Goal: Entertainment & Leisure: Consume media (video, audio)

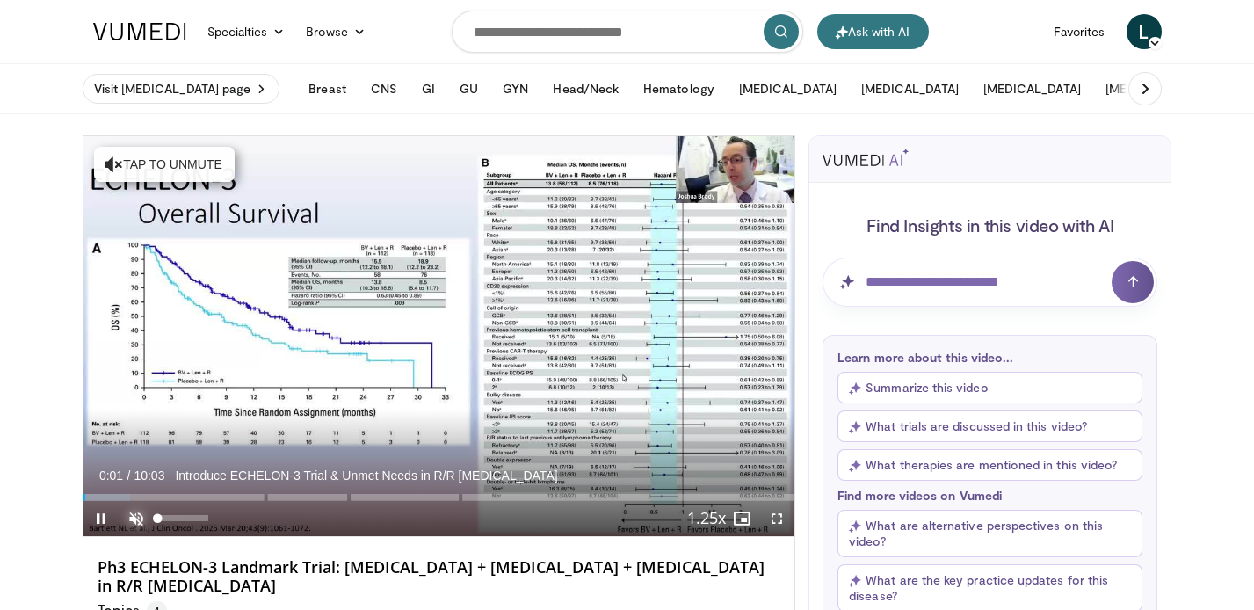
click at [134, 519] on span "Video Player" at bounding box center [136, 518] width 35 height 35
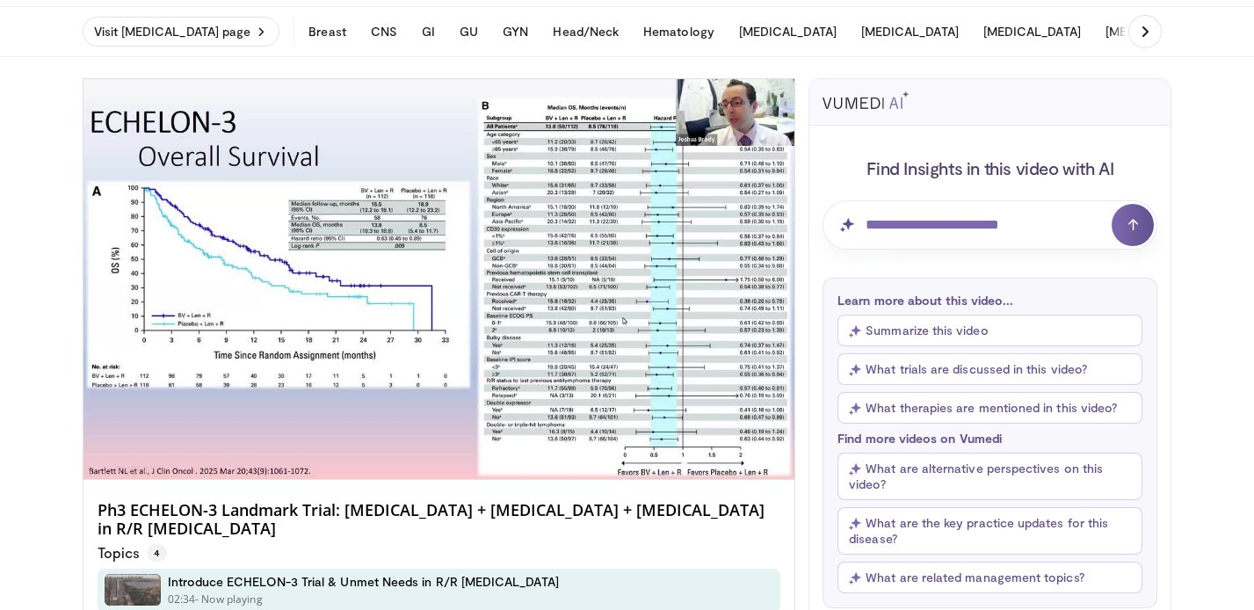
scroll to position [56, 0]
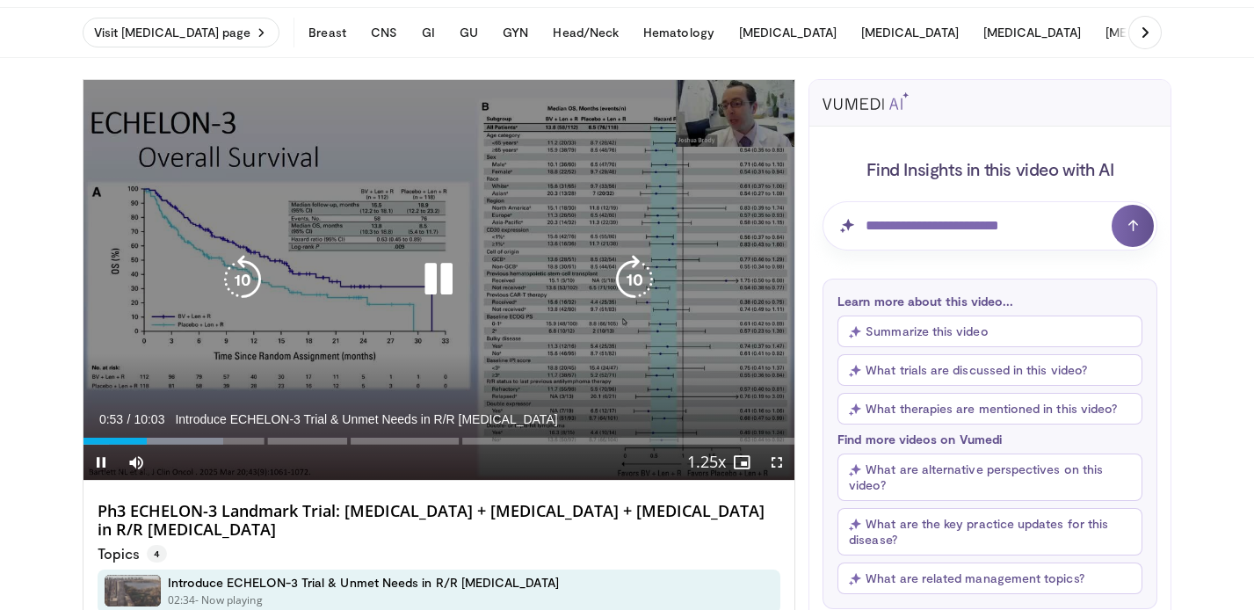
click at [430, 278] on icon "Video Player" at bounding box center [438, 279] width 49 height 49
